Goal: Task Accomplishment & Management: Manage account settings

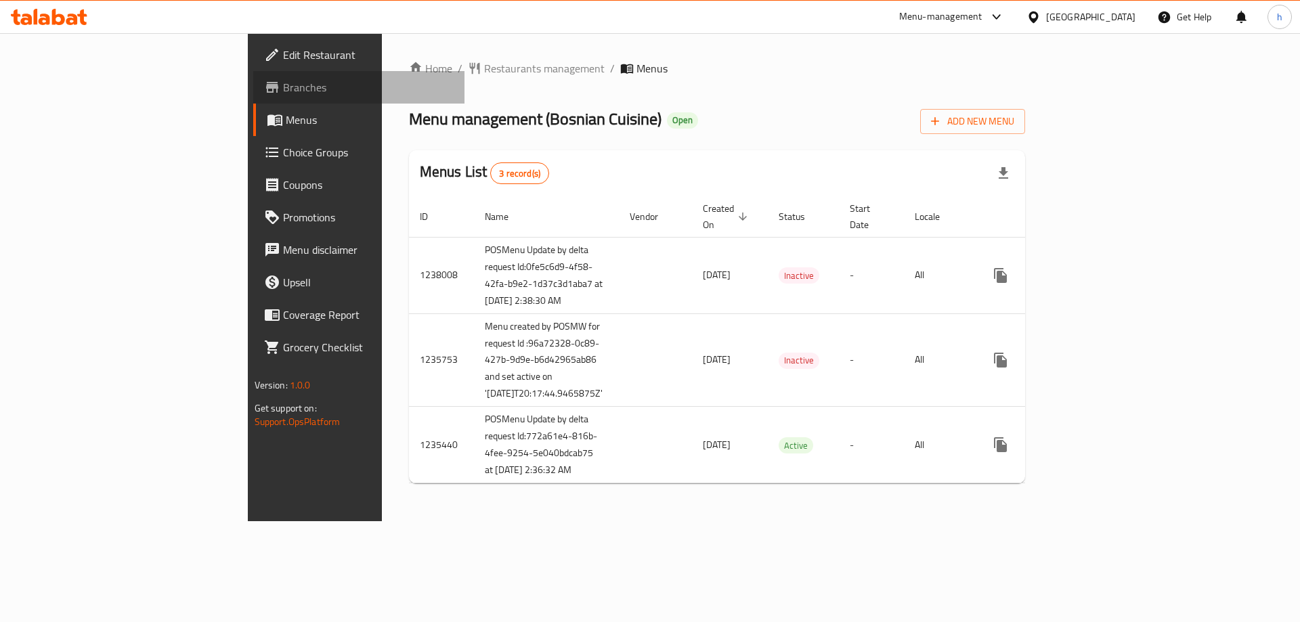
click at [283, 88] on span "Branches" at bounding box center [368, 87] width 171 height 16
click at [283, 87] on span "Branches" at bounding box center [368, 87] width 171 height 16
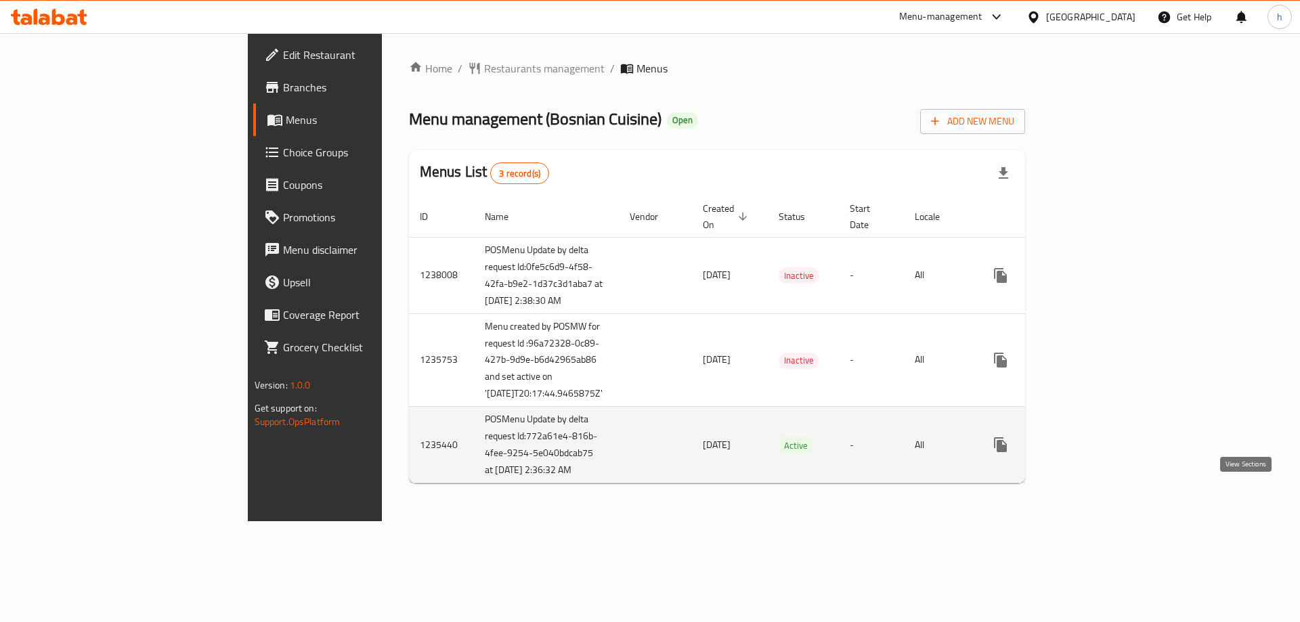
click at [1106, 453] on icon "enhanced table" at bounding box center [1098, 445] width 16 height 16
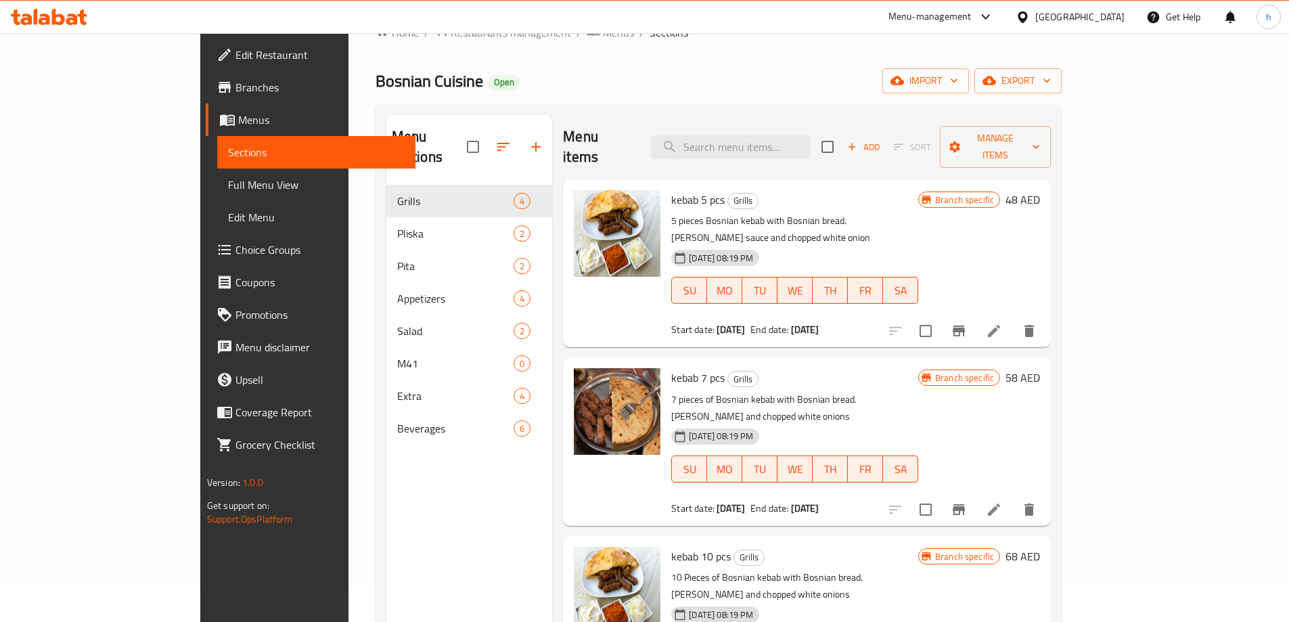
scroll to position [34, 0]
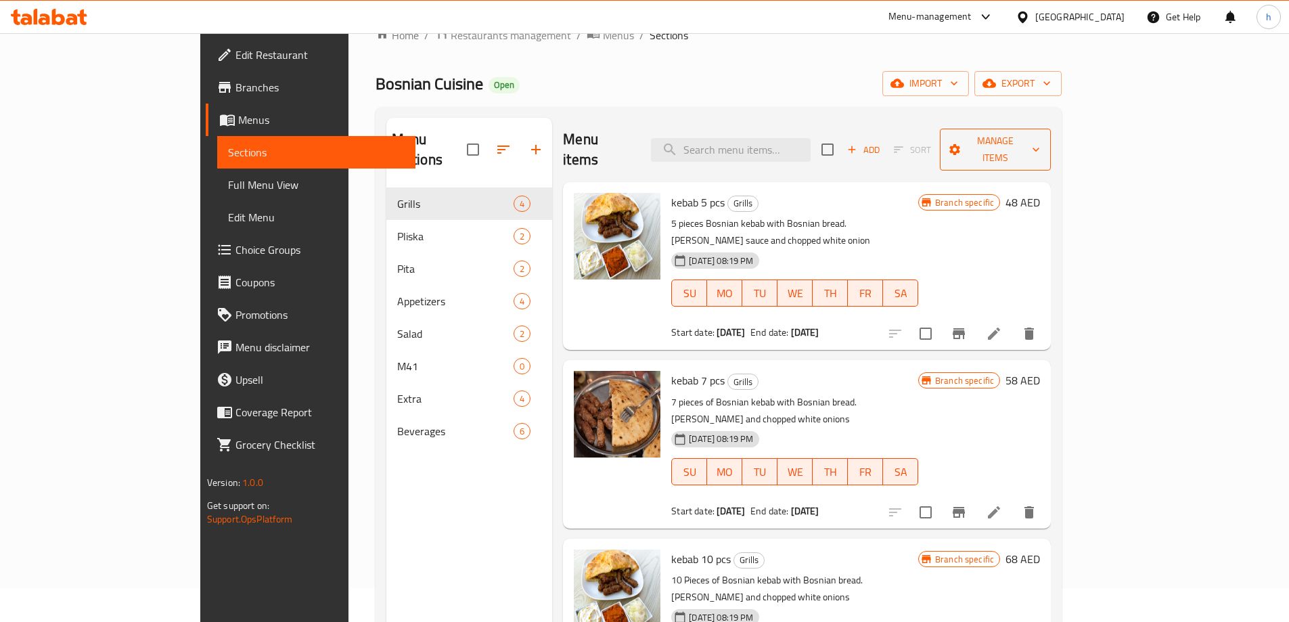
click at [1052, 129] on button "Manage items" at bounding box center [996, 150] width 112 height 42
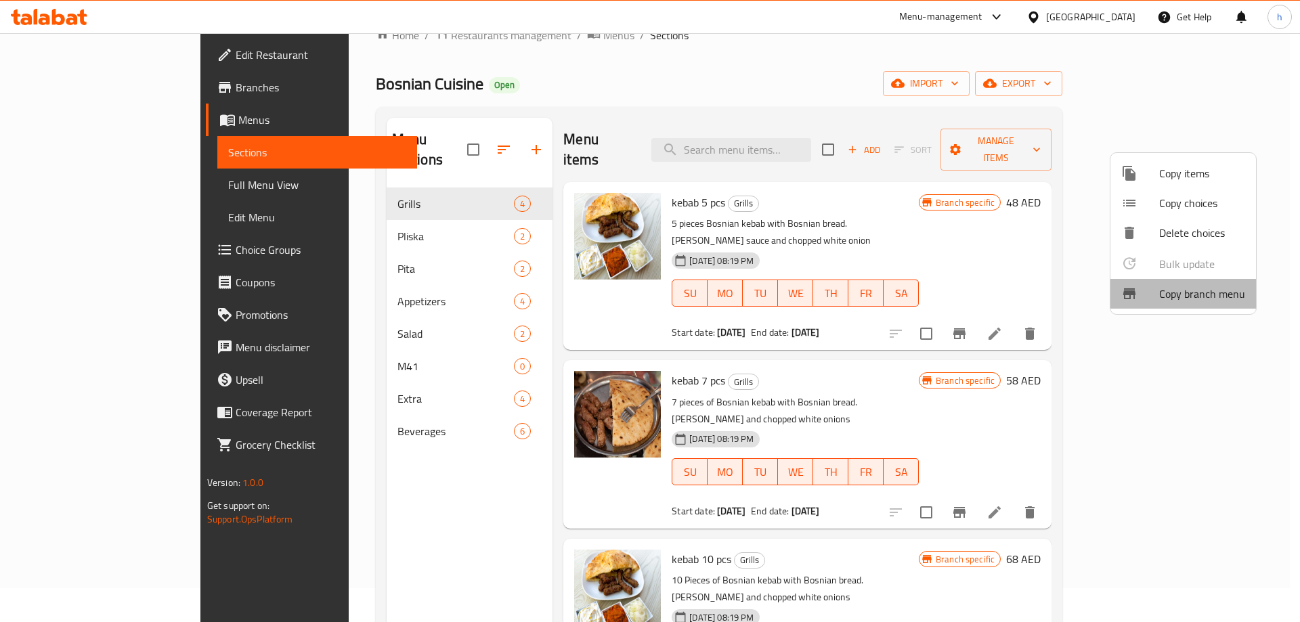
click at [1211, 294] on span "Copy branch menu" at bounding box center [1202, 294] width 86 height 16
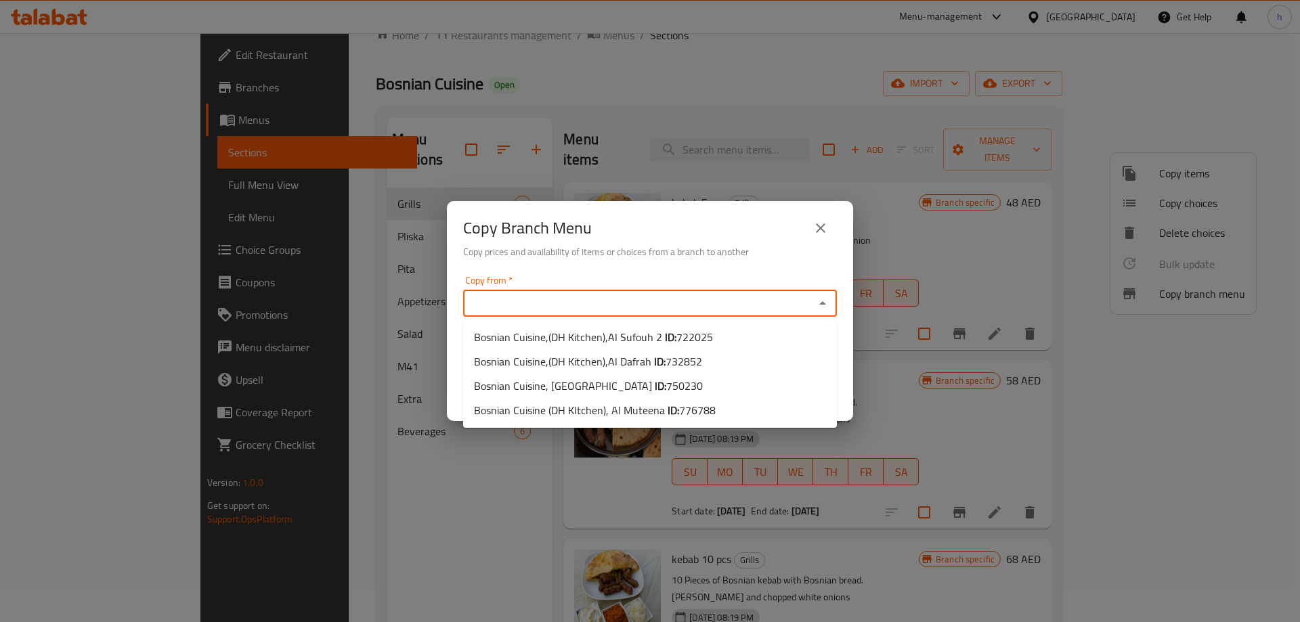
click at [783, 309] on input "Copy from   *" at bounding box center [638, 303] width 343 height 19
click at [666, 386] on span "750230" at bounding box center [684, 386] width 37 height 20
type input "Bosnian Cuisine, [GEOGRAPHIC_DATA]"
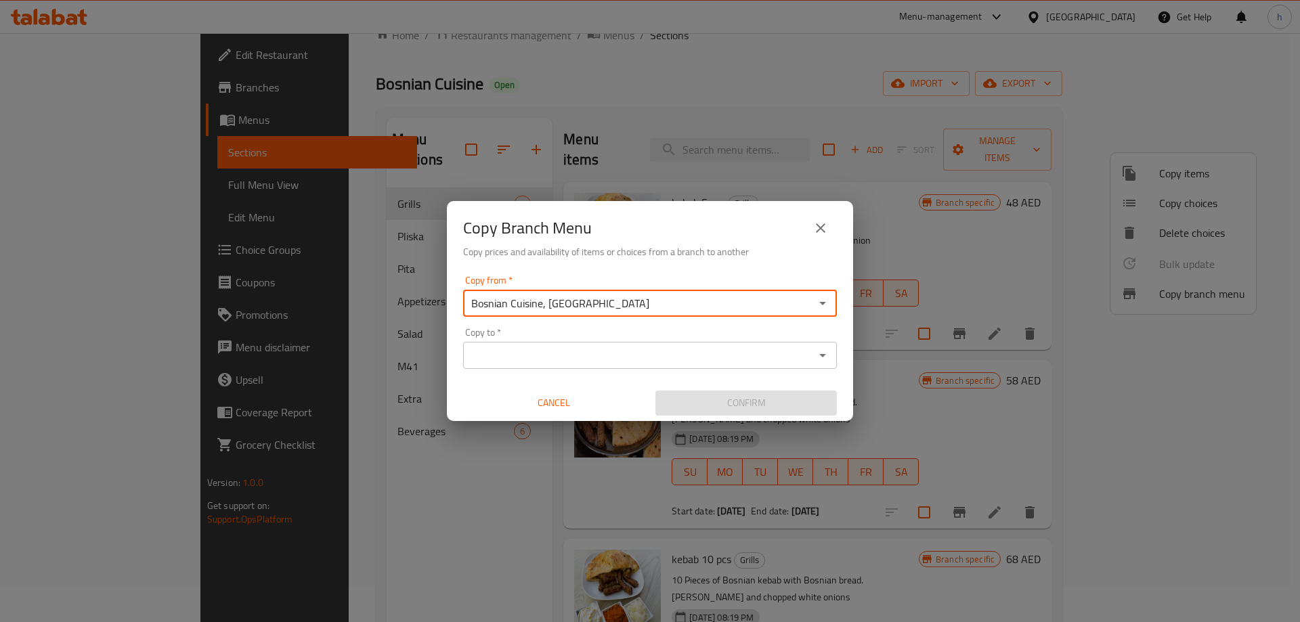
click at [718, 353] on input "Copy to   *" at bounding box center [638, 355] width 343 height 19
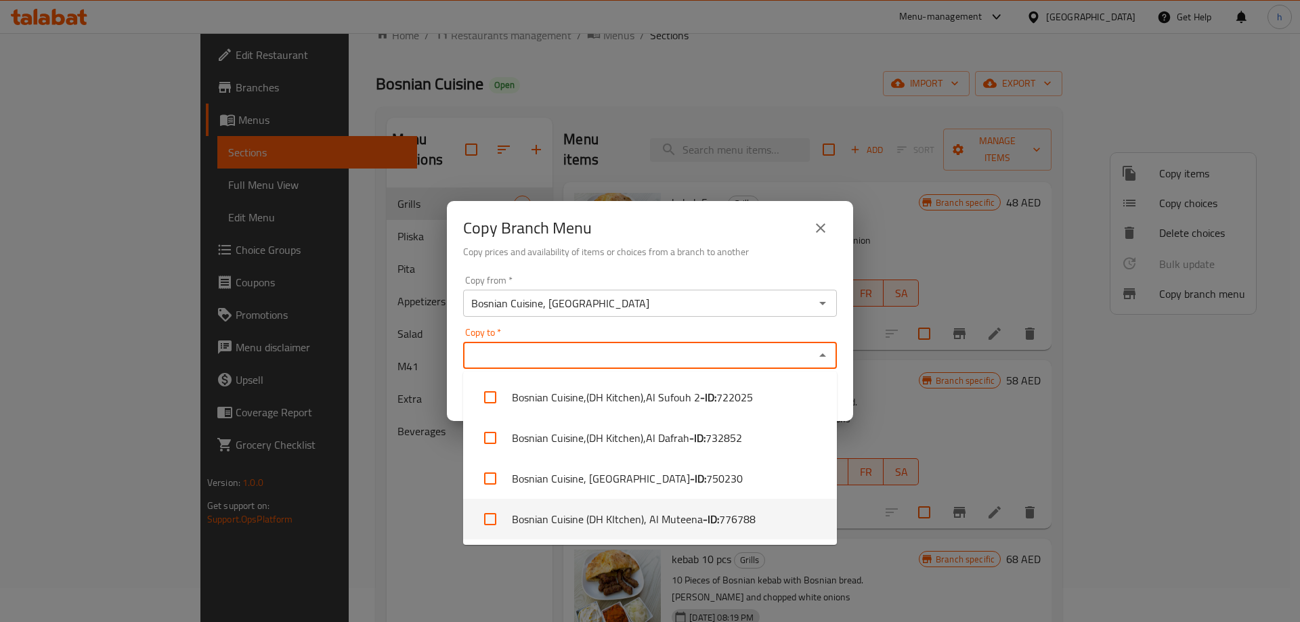
click at [705, 523] on b "- ID:" at bounding box center [711, 519] width 16 height 16
checkbox input "true"
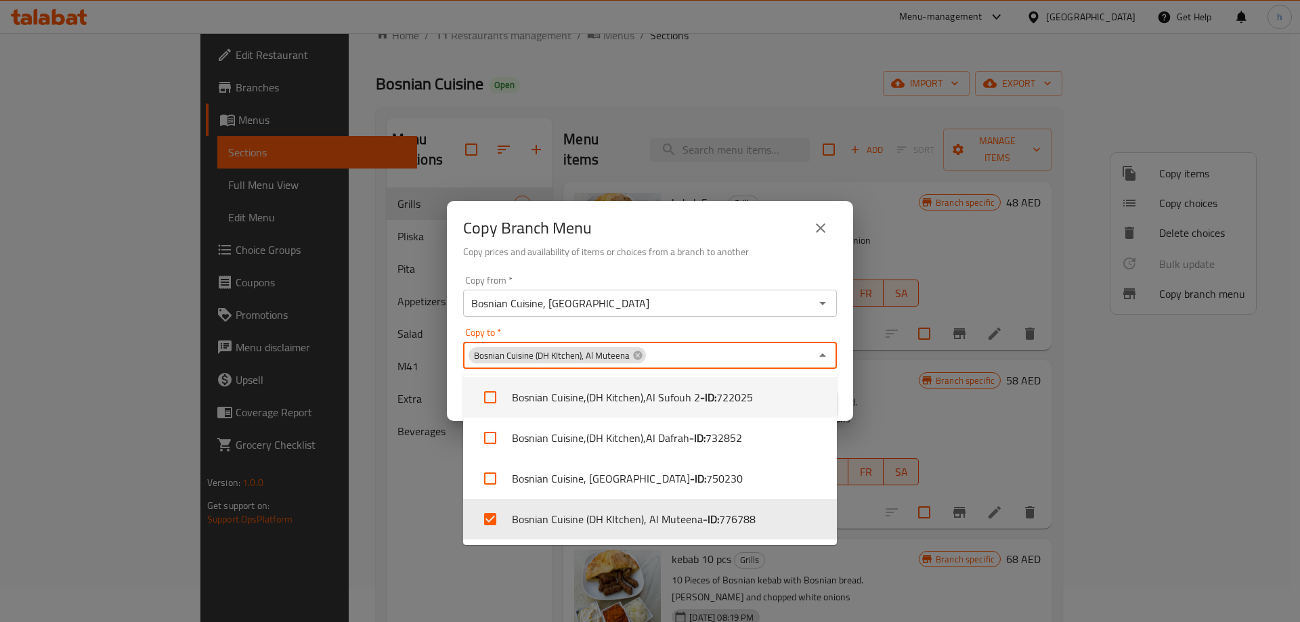
click at [690, 327] on div "Copy from   * Bosnian Cuisine, Business Bay Copy from * Copy to   * Bosnian Cui…" at bounding box center [650, 345] width 406 height 151
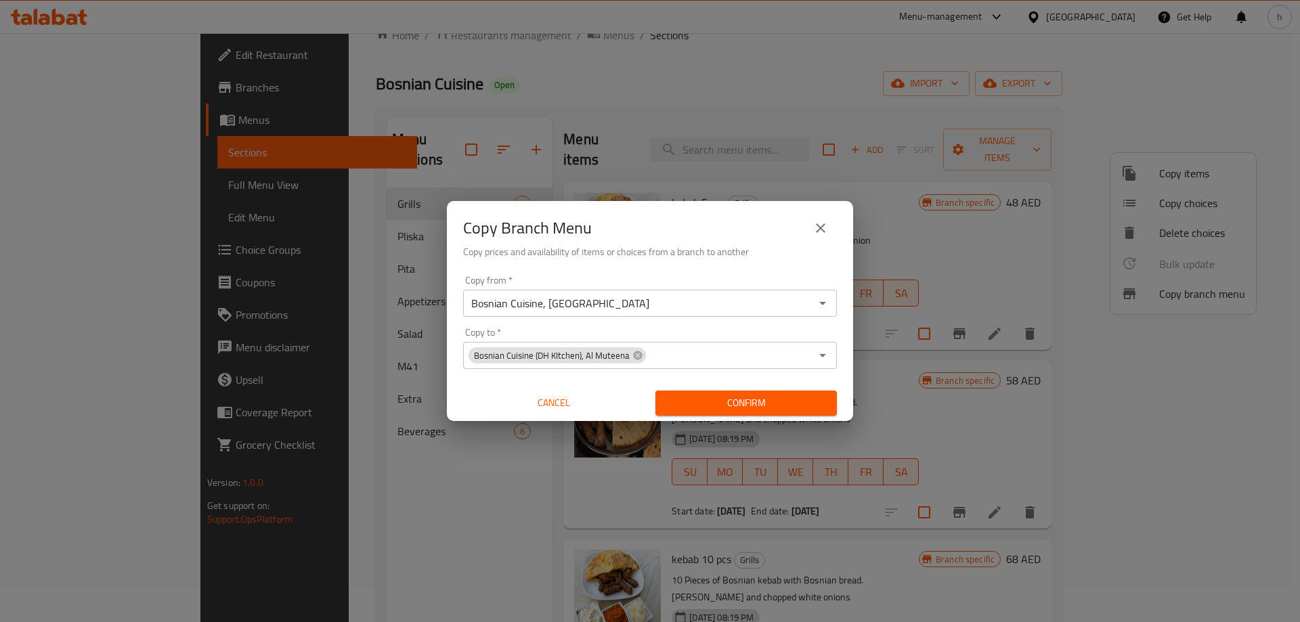
click at [728, 403] on span "Confirm" at bounding box center [746, 403] width 160 height 17
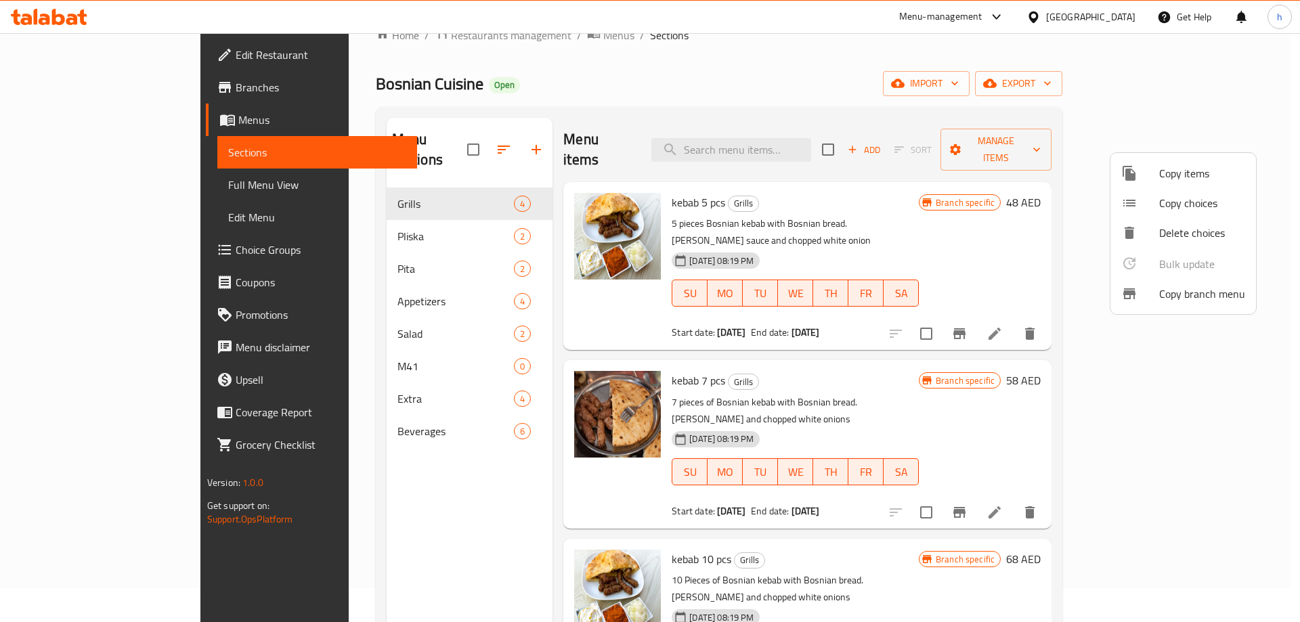
click at [79, 185] on div at bounding box center [650, 311] width 1300 height 622
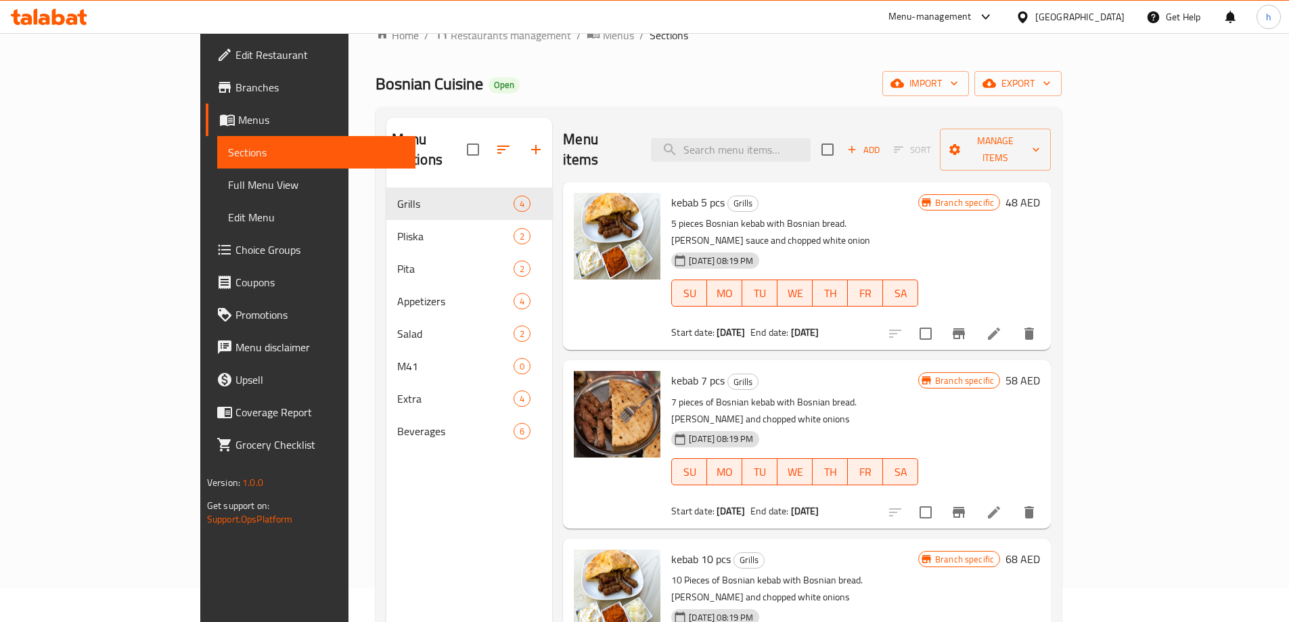
click at [228, 187] on span "Full Menu View" at bounding box center [316, 185] width 177 height 16
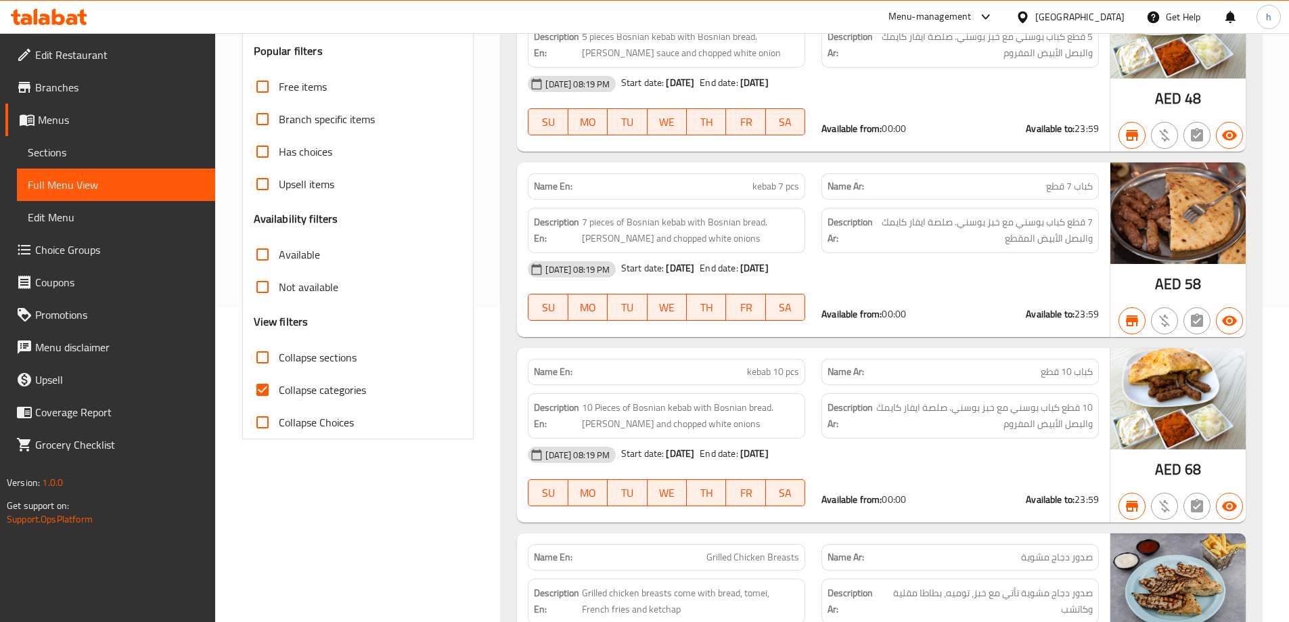
scroll to position [372, 0]
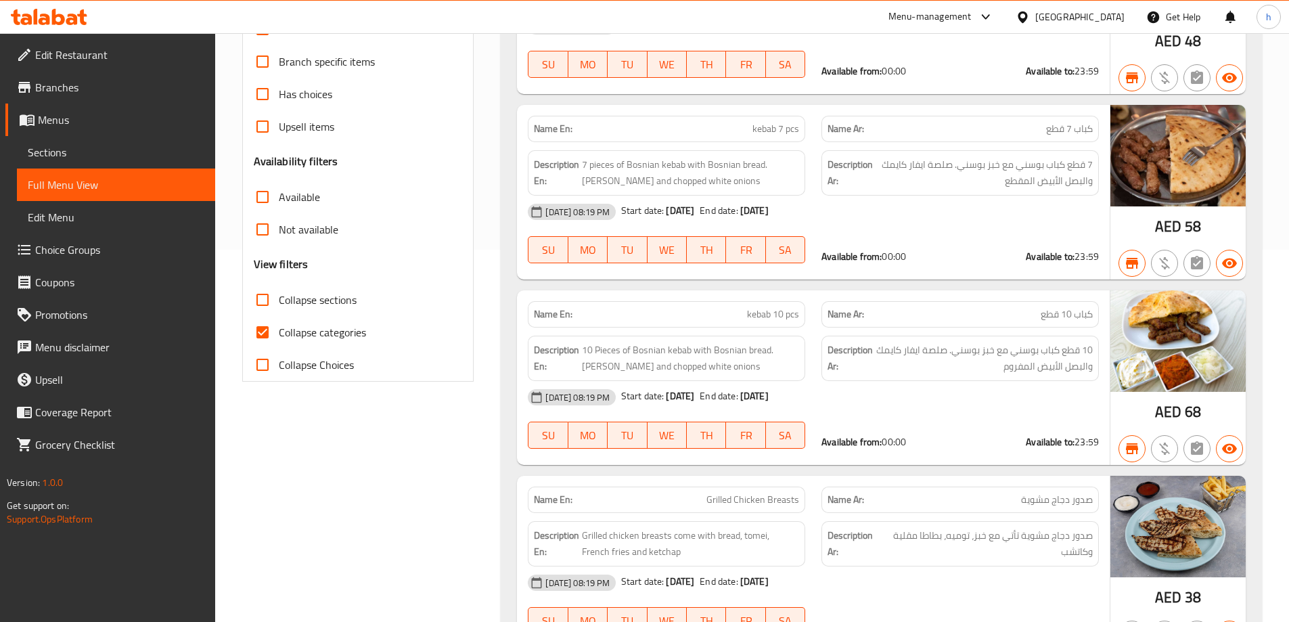
click at [335, 335] on span "Collapse categories" at bounding box center [322, 332] width 87 height 16
click at [279, 335] on input "Collapse categories" at bounding box center [262, 332] width 32 height 32
checkbox input "false"
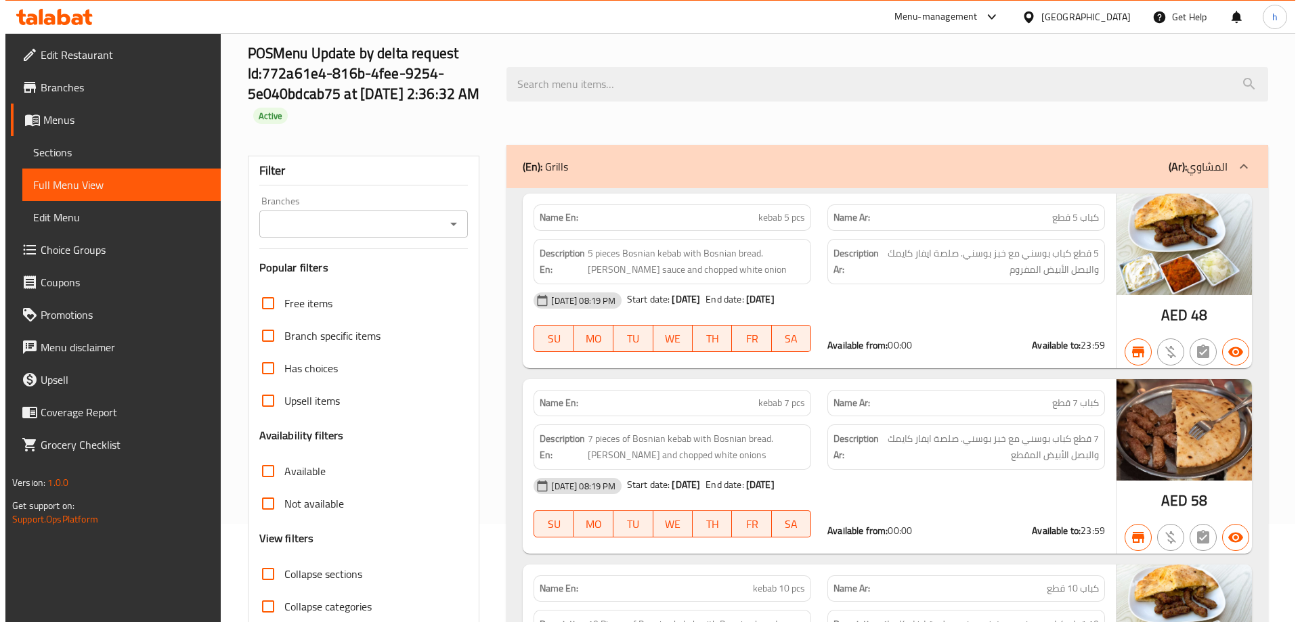
scroll to position [0, 0]
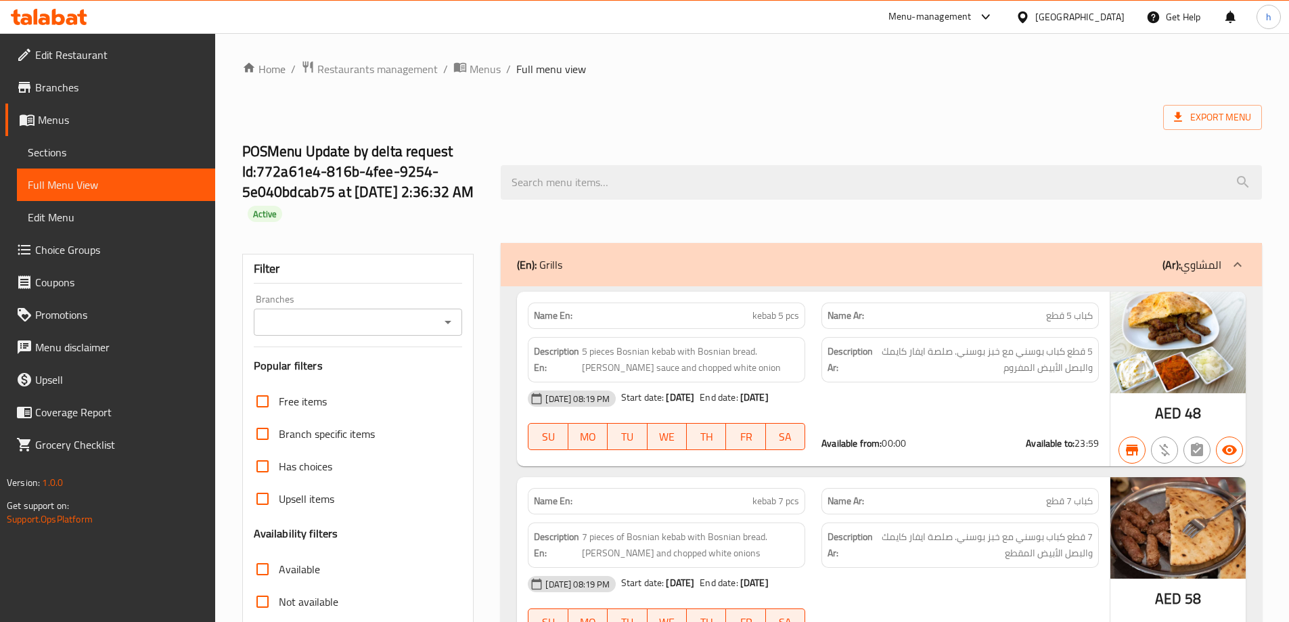
click at [451, 325] on icon "Open" at bounding box center [448, 322] width 16 height 16
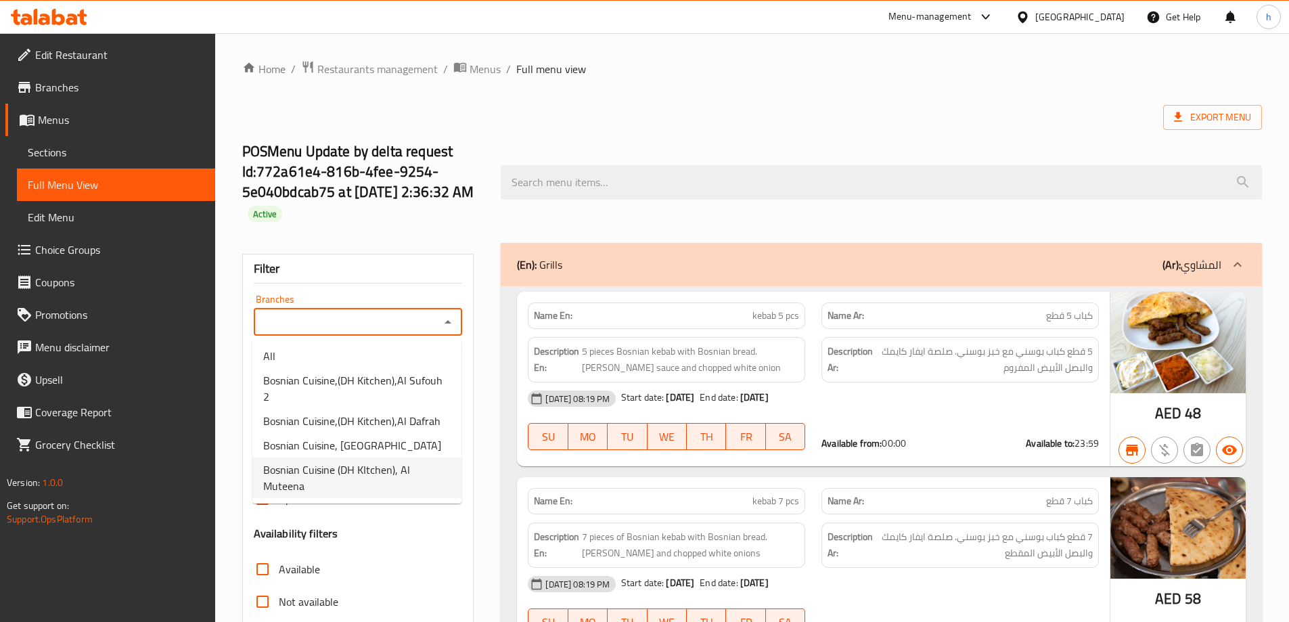
click at [298, 462] on span "Bosnian Cuisine (DH KItchen), Al Muteena" at bounding box center [356, 478] width 187 height 32
type input "Bosnian Cuisine (DH KItchen), Al Muteena"
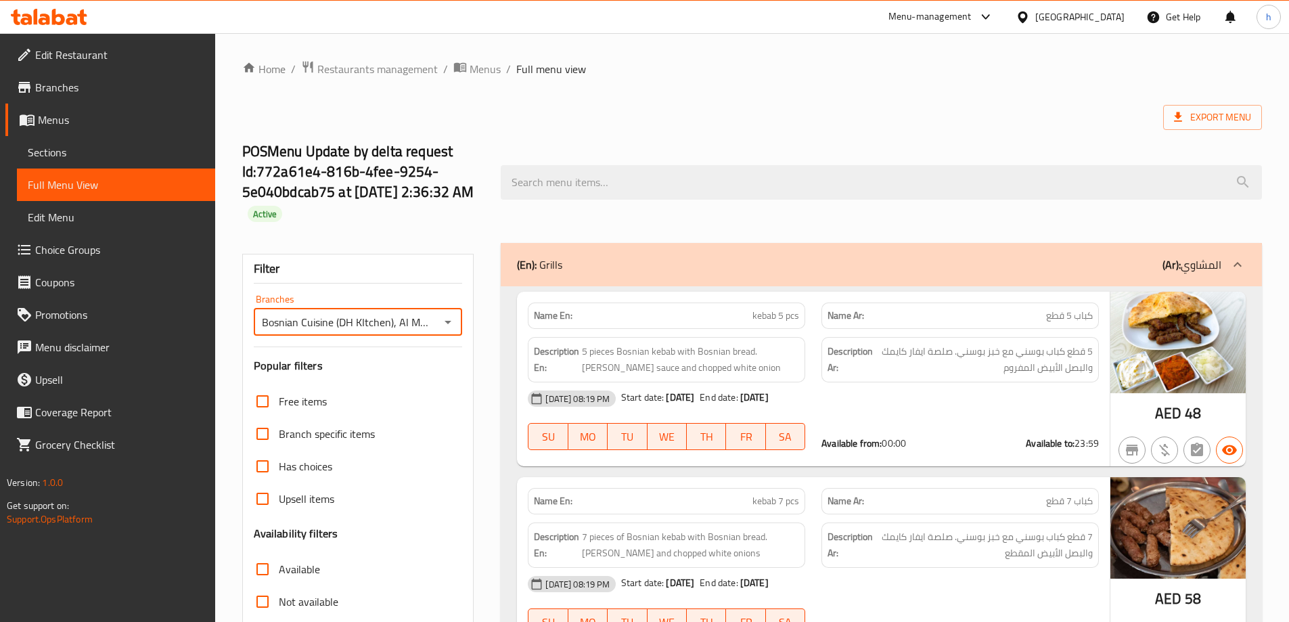
click at [91, 146] on span "Sections" at bounding box center [116, 152] width 177 height 16
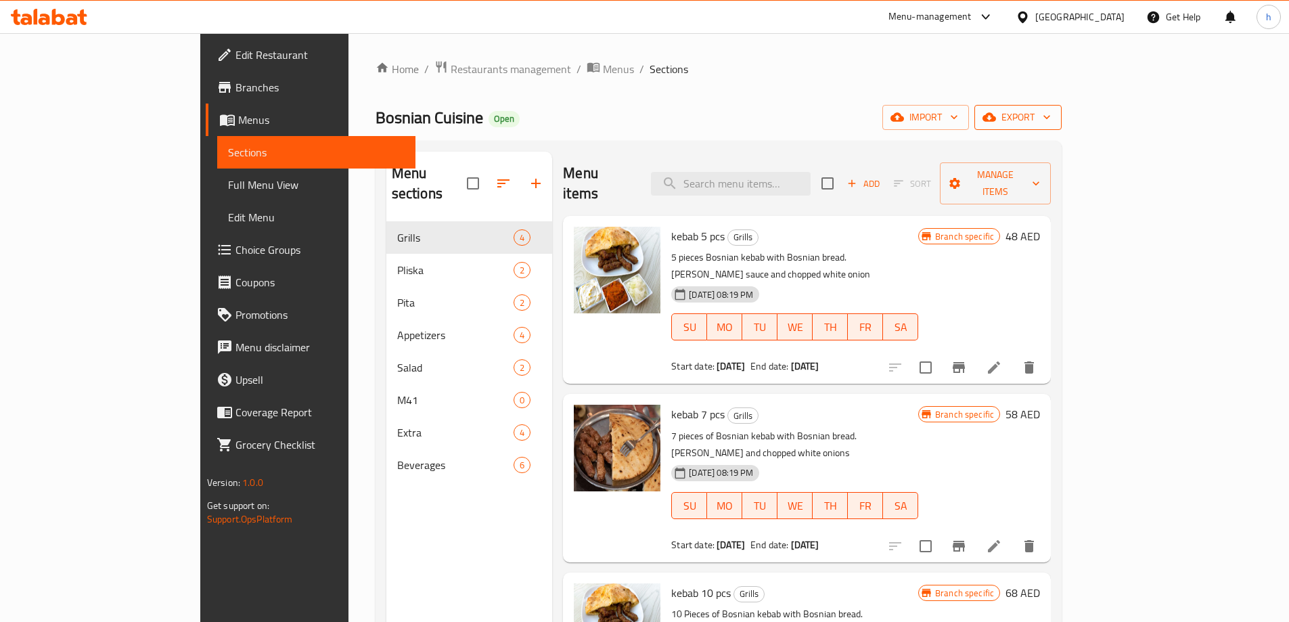
click at [1051, 114] on span "export" at bounding box center [1019, 117] width 66 height 17
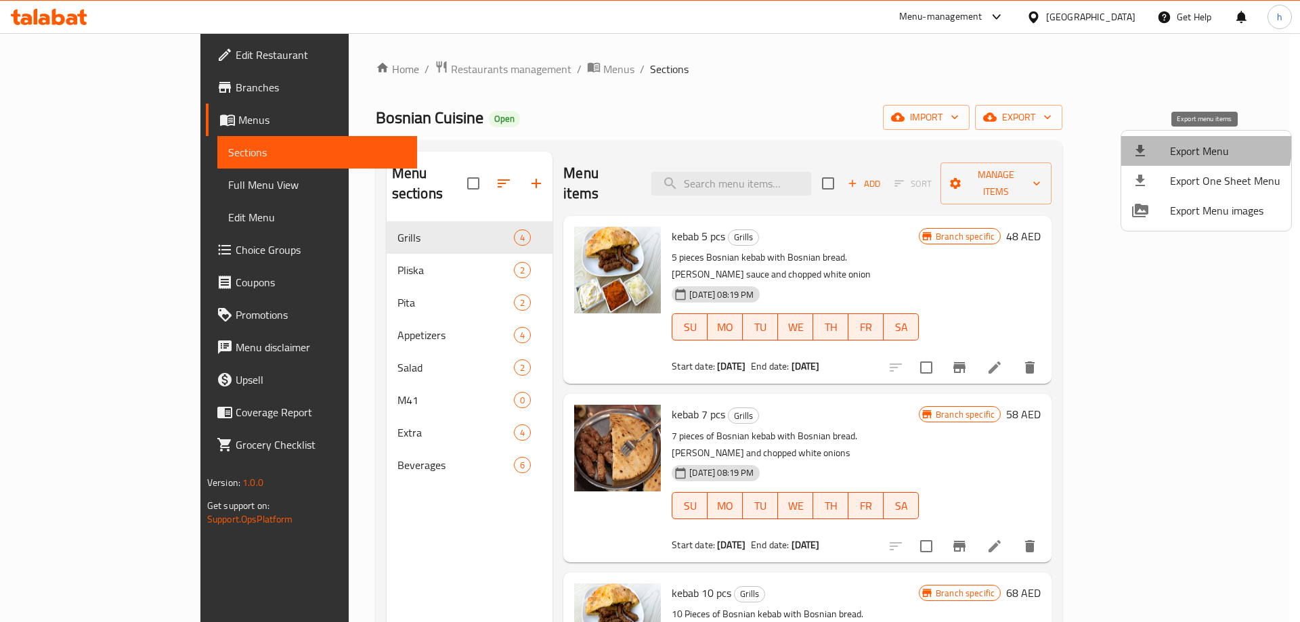
click at [1203, 146] on span "Export Menu" at bounding box center [1225, 151] width 110 height 16
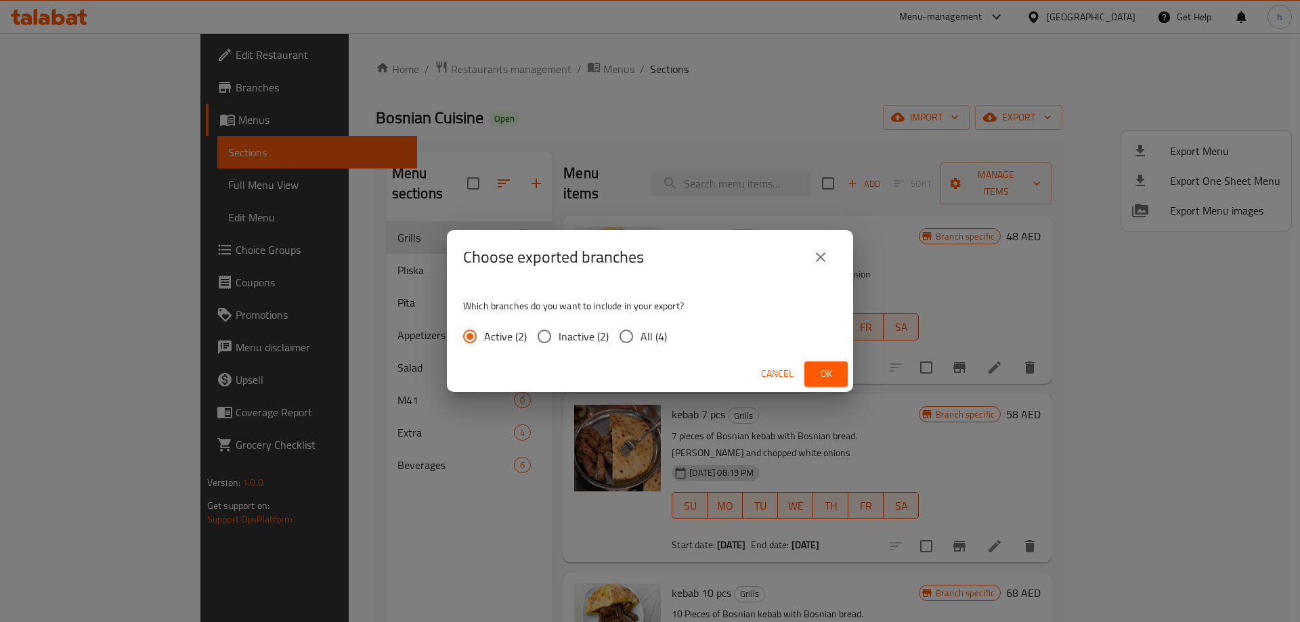
click at [645, 338] on span "All (4)" at bounding box center [653, 336] width 26 height 16
click at [640, 338] on input "All (4)" at bounding box center [626, 336] width 28 height 28
radio input "true"
click at [821, 376] on span "Ok" at bounding box center [826, 374] width 22 height 17
